Goal: Transaction & Acquisition: Purchase product/service

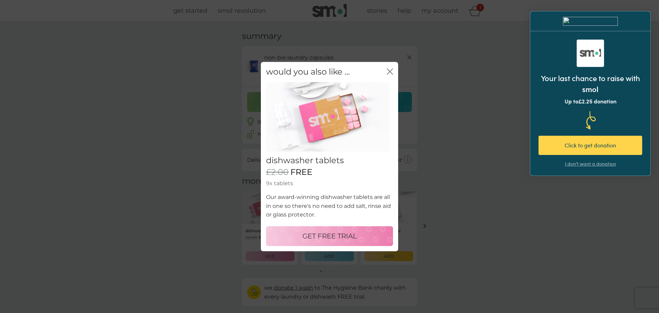
click at [322, 233] on p "GET FREE TRIAL" at bounding box center [329, 235] width 55 height 11
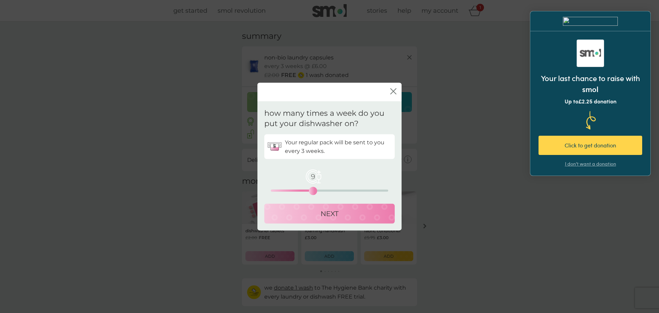
drag, startPoint x: 281, startPoint y: 190, endPoint x: 312, endPoint y: 190, distance: 31.2
click at [312, 190] on div "9" at bounding box center [313, 191] width 3 height 3
click at [338, 212] on p "NEXT" at bounding box center [330, 213] width 18 height 11
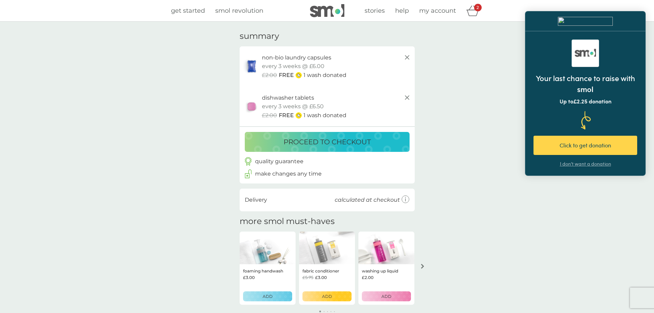
click at [323, 139] on p "proceed to checkout" at bounding box center [327, 141] width 87 height 11
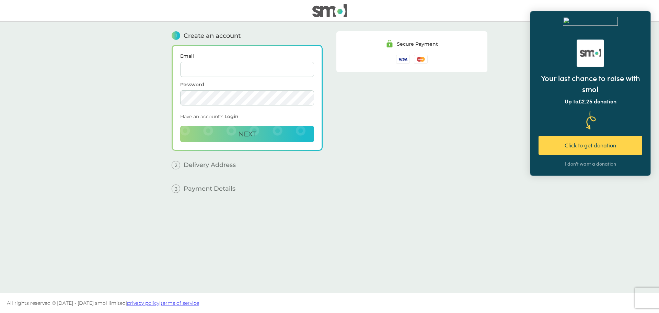
click at [217, 70] on input "Email" at bounding box center [247, 69] width 134 height 15
type input "isabelfrobson@gmail.com"
click at [242, 131] on span "Next" at bounding box center [247, 134] width 18 height 8
click at [245, 134] on span "Next" at bounding box center [247, 134] width 18 height 8
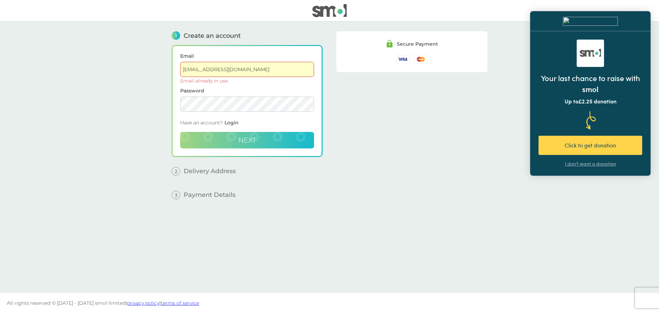
click at [232, 123] on span "Login" at bounding box center [232, 122] width 14 height 6
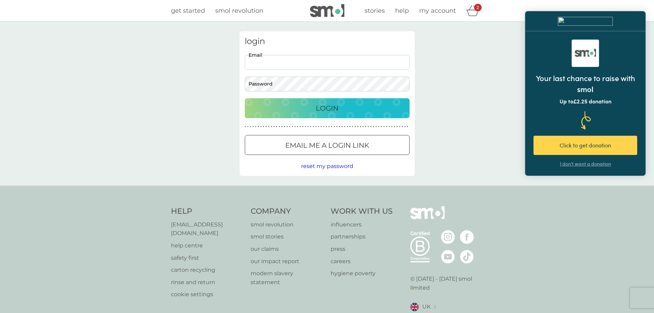
click at [274, 64] on input "Email" at bounding box center [327, 62] width 165 height 15
type input "isabelfrobson@gmail.com"
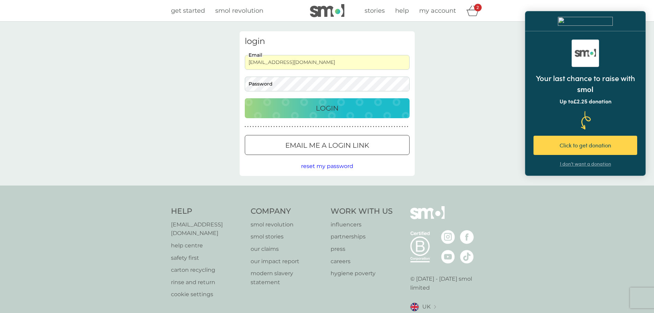
click at [325, 152] on button "Email me a login link" at bounding box center [327, 145] width 165 height 20
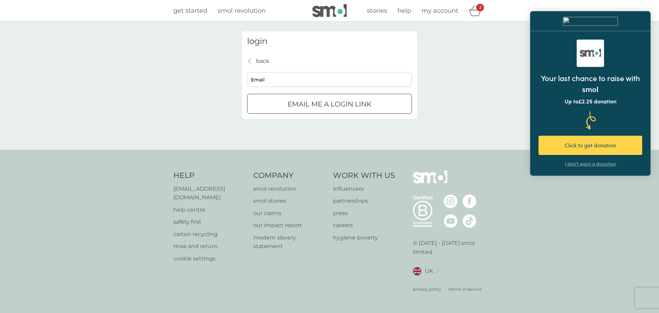
click at [318, 81] on input "Email" at bounding box center [329, 79] width 165 height 15
type input "isabelfrobson@gmail.com"
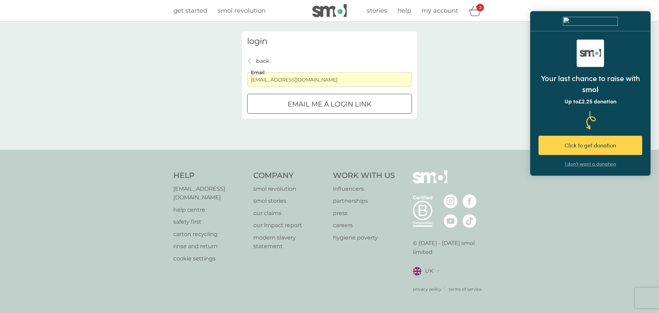
click at [321, 102] on div "submit" at bounding box center [329, 104] width 25 height 7
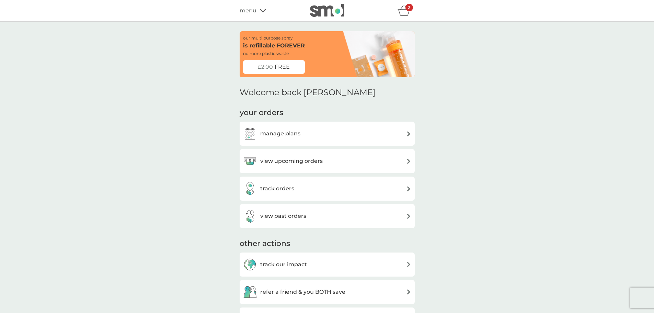
click at [285, 67] on span "FREE" at bounding box center [282, 66] width 15 height 9
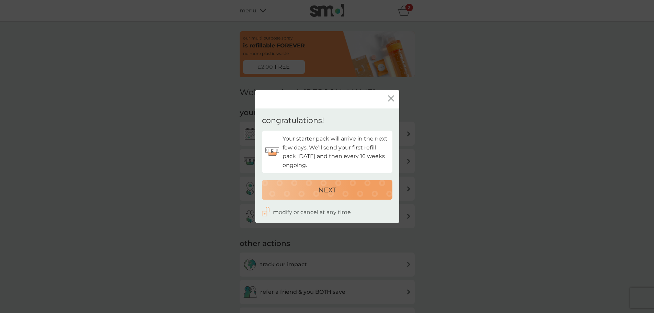
click at [389, 98] on icon "close" at bounding box center [391, 98] width 6 height 6
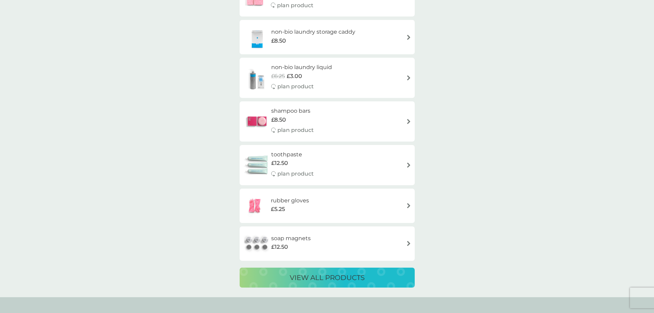
scroll to position [1202, 0]
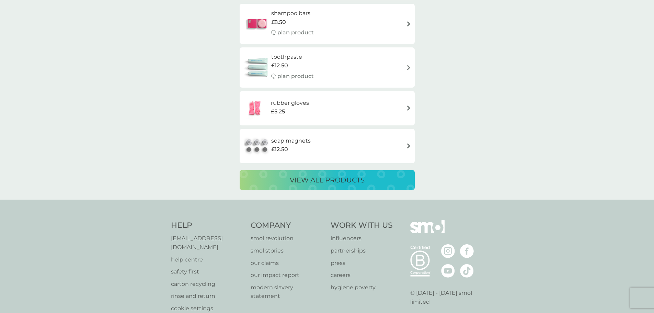
click at [328, 145] on div "soap magnets £12.50" at bounding box center [327, 146] width 168 height 24
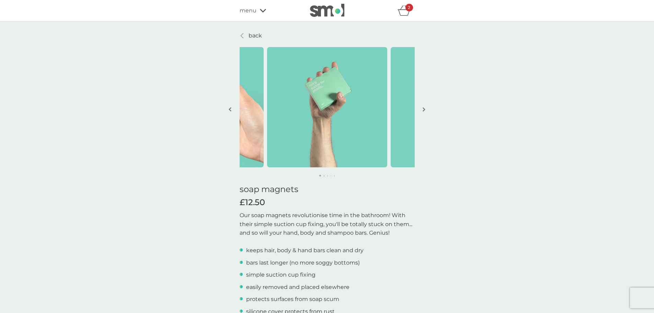
click at [426, 108] on button "button" at bounding box center [424, 110] width 5 height 34
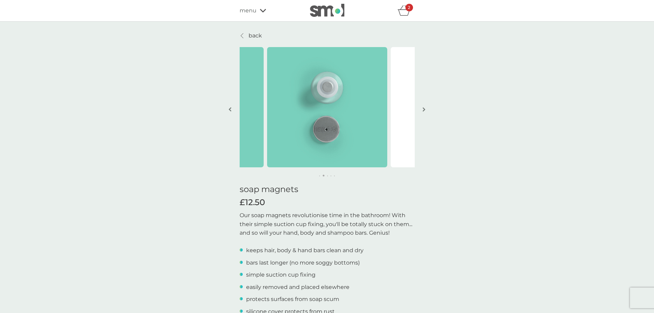
click at [426, 108] on button "button" at bounding box center [424, 110] width 5 height 34
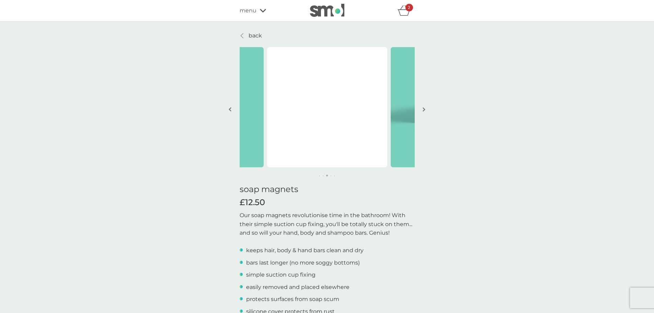
click at [426, 108] on button "button" at bounding box center [424, 110] width 5 height 34
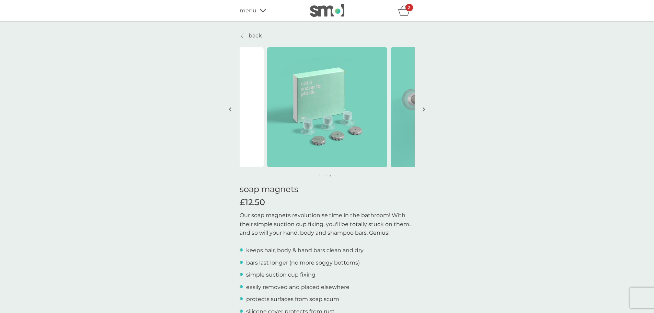
click at [426, 108] on button "button" at bounding box center [424, 110] width 5 height 34
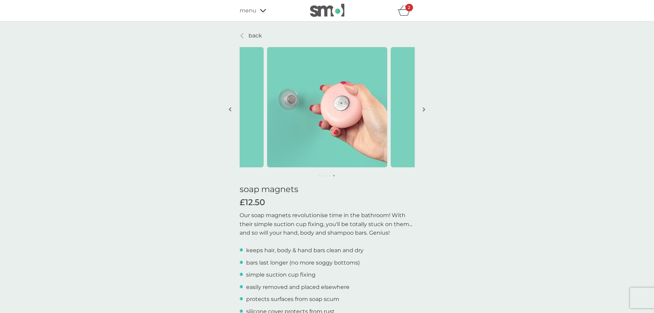
click at [426, 108] on button "button" at bounding box center [424, 110] width 5 height 34
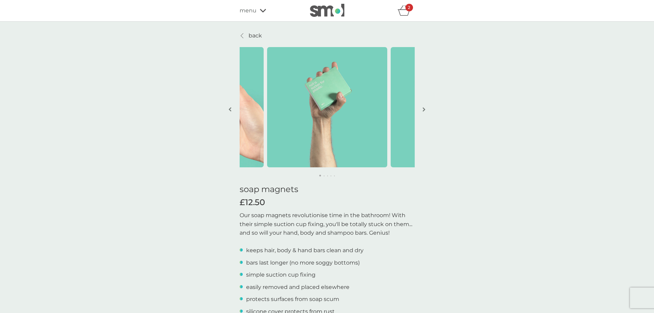
click at [426, 108] on button "button" at bounding box center [424, 110] width 5 height 34
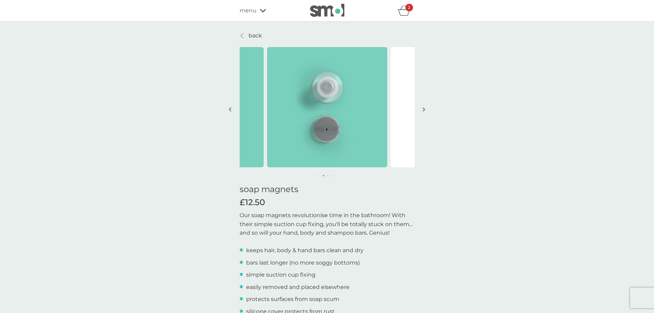
click at [426, 108] on button "button" at bounding box center [424, 110] width 5 height 34
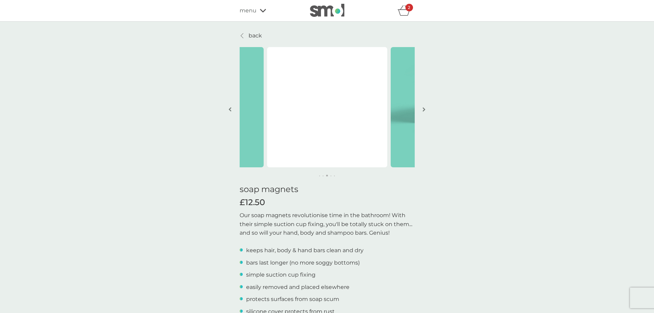
click at [403, 14] on icon "basket" at bounding box center [404, 10] width 13 height 11
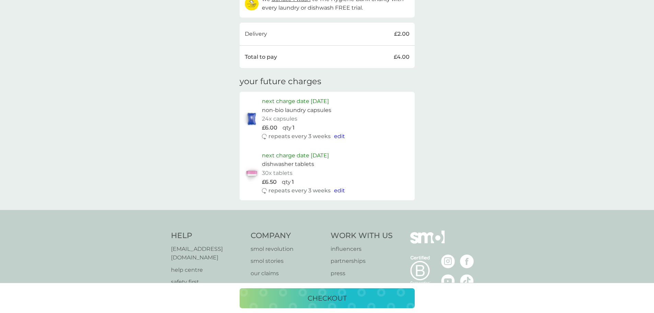
scroll to position [275, 0]
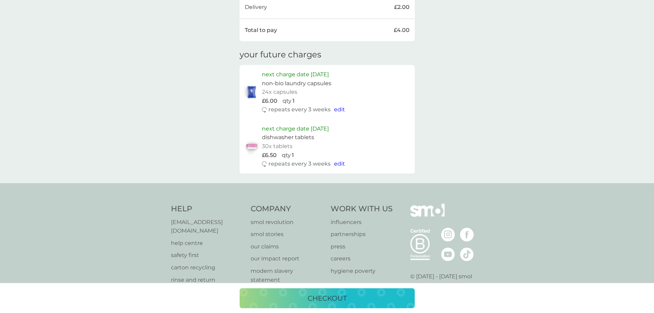
click at [325, 297] on p "checkout" at bounding box center [327, 298] width 39 height 11
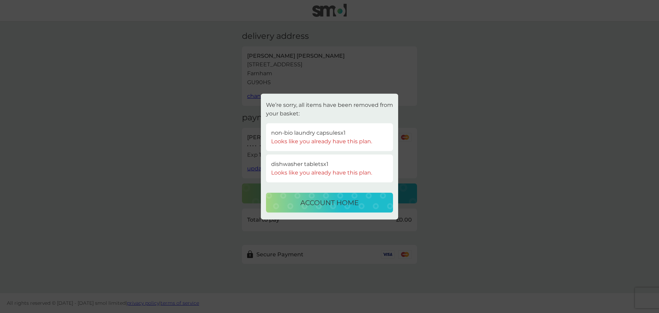
click at [325, 202] on p "account home" at bounding box center [329, 202] width 58 height 11
